Goal: Understand process/instructions

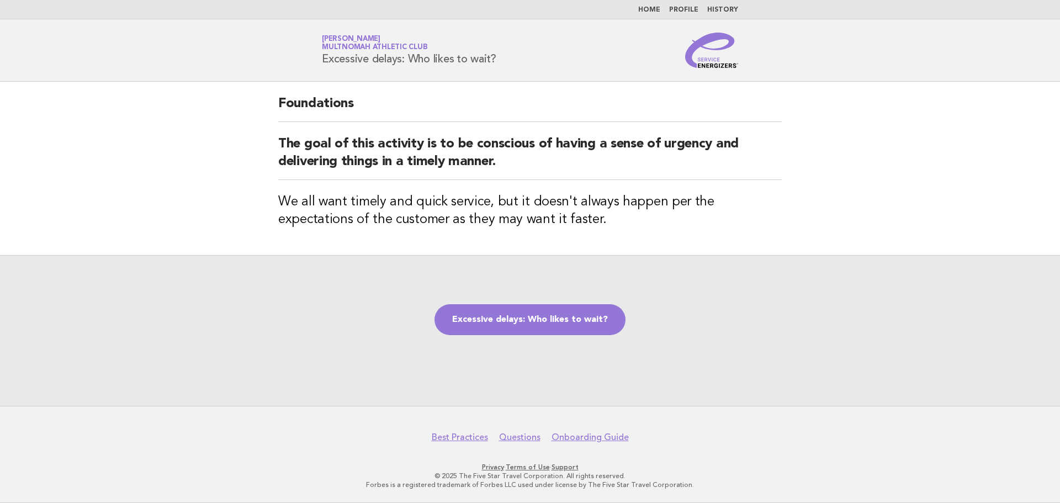
click at [541, 337] on div "Excessive delays: Who likes to wait?" at bounding box center [530, 330] width 1060 height 151
click at [540, 325] on link "Excessive delays: Who likes to wait?" at bounding box center [530, 319] width 191 height 31
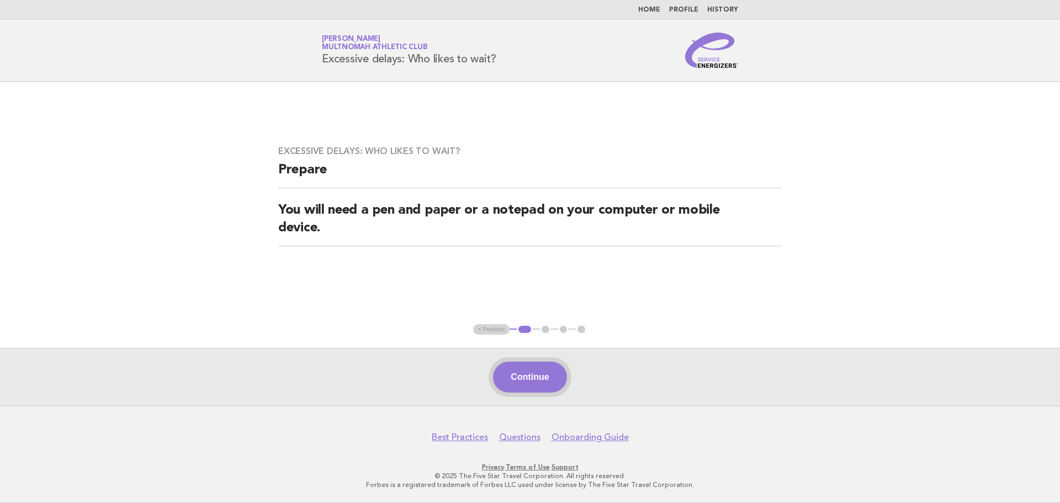
click at [532, 371] on button "Continue" at bounding box center [529, 377] width 73 height 31
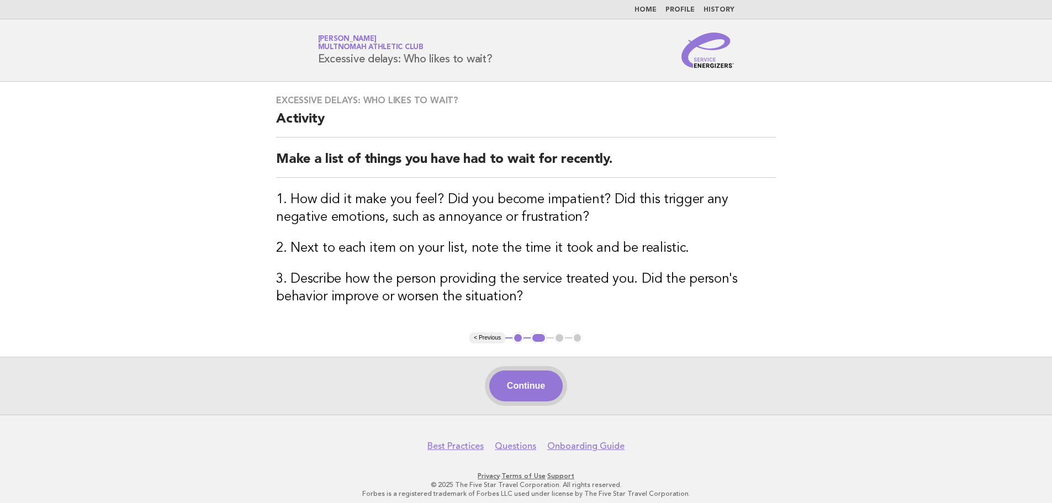
click at [525, 379] on button "Continue" at bounding box center [525, 386] width 73 height 31
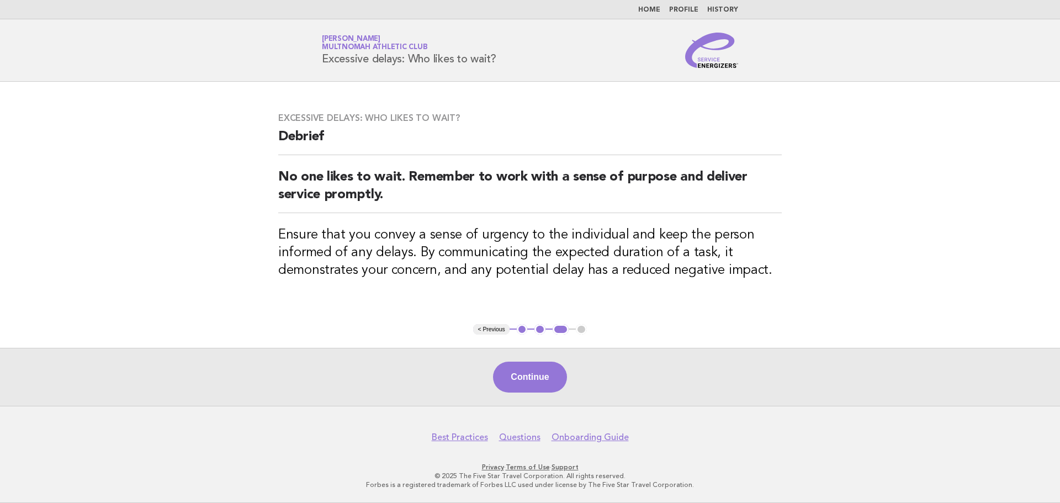
click at [526, 379] on button "Continue" at bounding box center [529, 377] width 73 height 31
